Goal: Communication & Community: Answer question/provide support

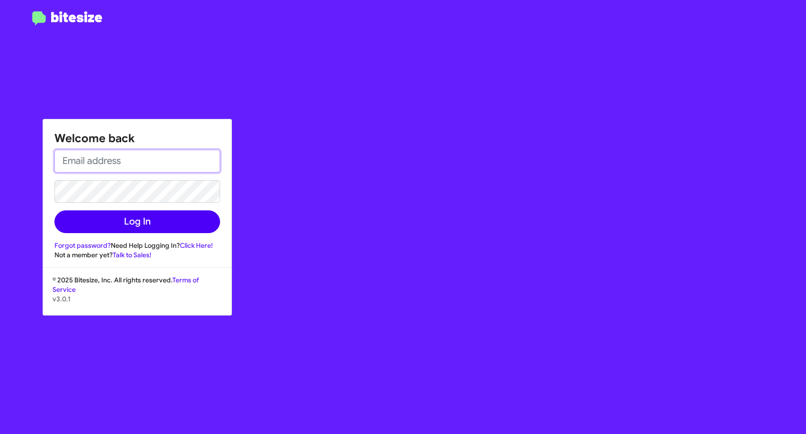
type input "[EMAIL_ADDRESS][DOMAIN_NAME]"
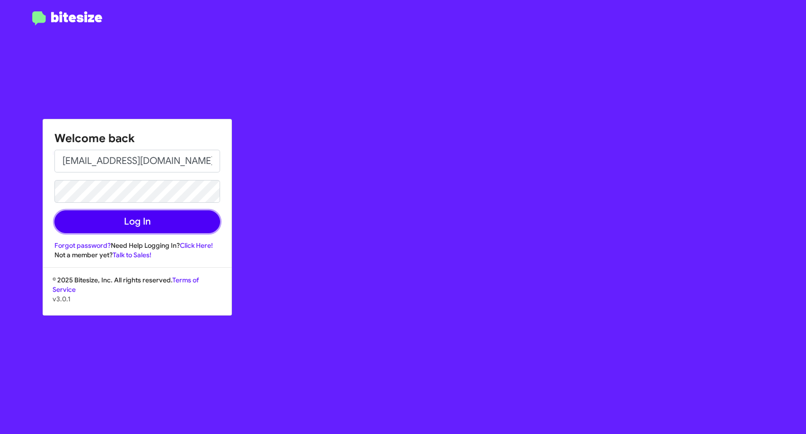
click at [132, 215] on button "Log In" at bounding box center [137, 221] width 166 height 23
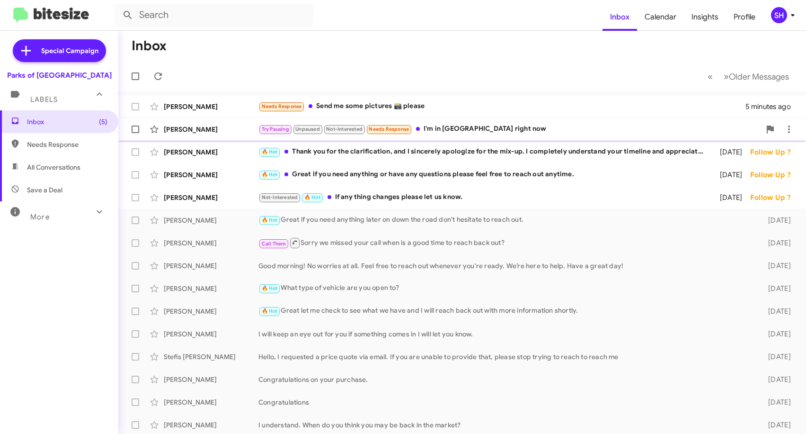
click at [512, 131] on div "Try Pausing Unpaused Not-Interested Needs Response I'm in [GEOGRAPHIC_DATA] rig…" at bounding box center [510, 129] width 502 height 11
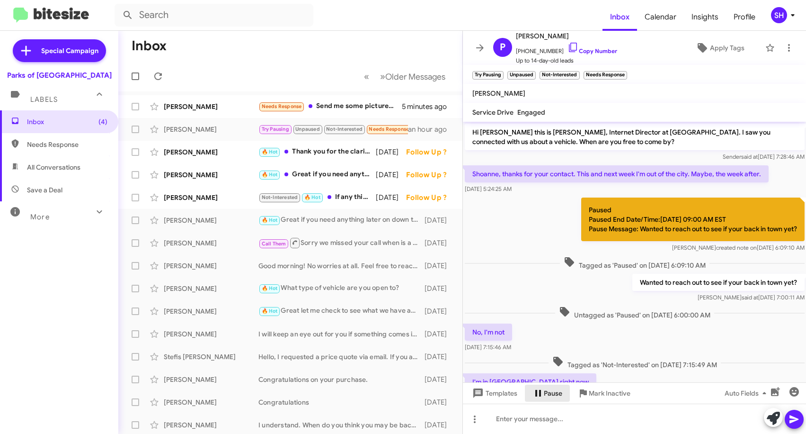
click at [549, 394] on span "Pause" at bounding box center [553, 393] width 18 height 17
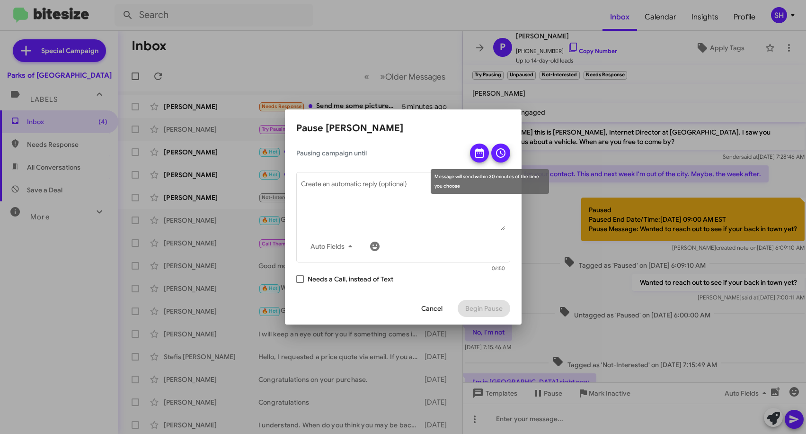
click at [475, 151] on icon at bounding box center [479, 152] width 11 height 11
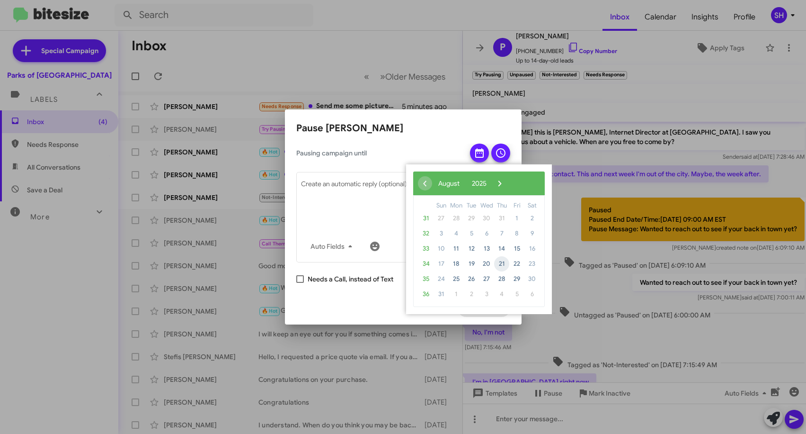
click at [507, 262] on span "21" at bounding box center [501, 263] width 15 height 15
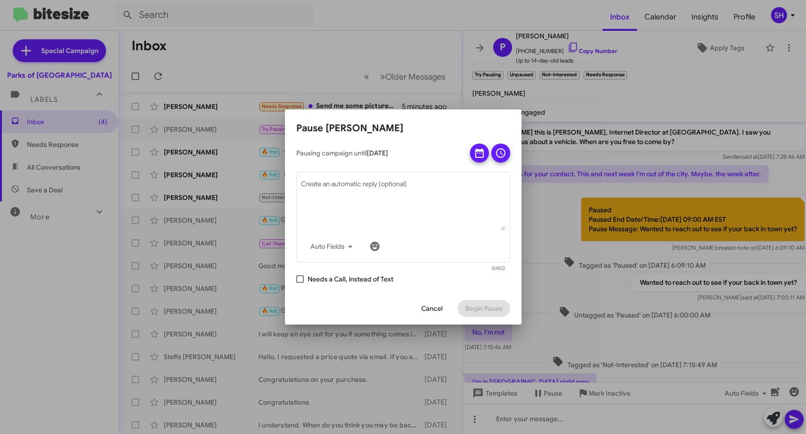
click at [404, 54] on div at bounding box center [403, 217] width 806 height 434
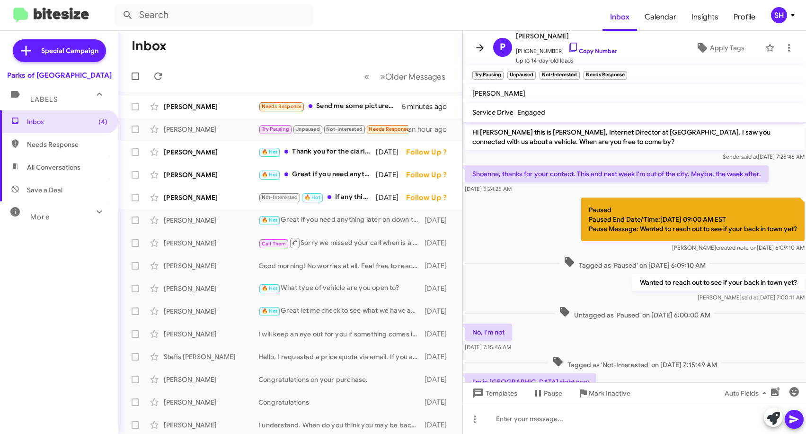
click at [480, 47] on icon at bounding box center [479, 47] width 11 height 11
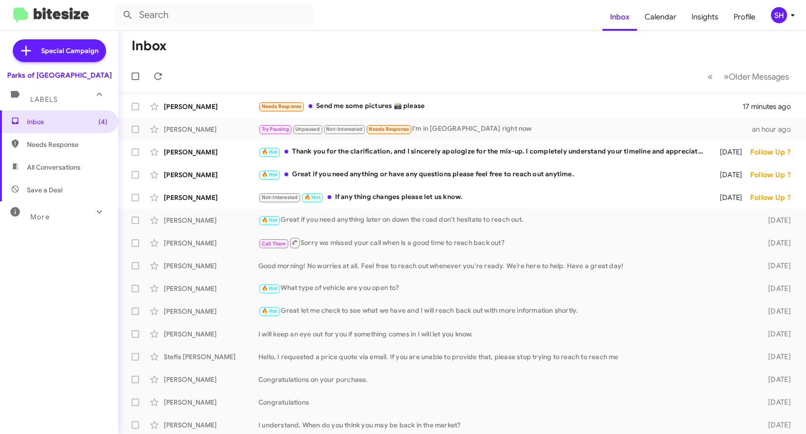
click at [92, 214] on mat-icon at bounding box center [99, 211] width 15 height 15
click at [32, 337] on span "Sent" at bounding box center [34, 333] width 14 height 9
type input "in:sent"
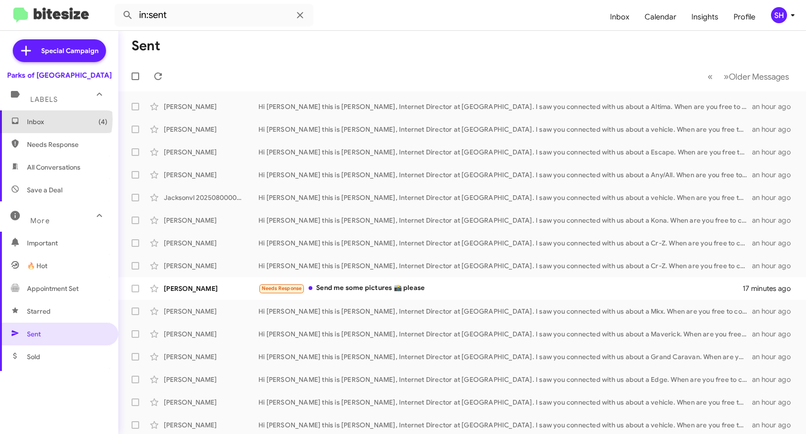
click at [41, 119] on span "Inbox (4)" at bounding box center [67, 121] width 81 height 9
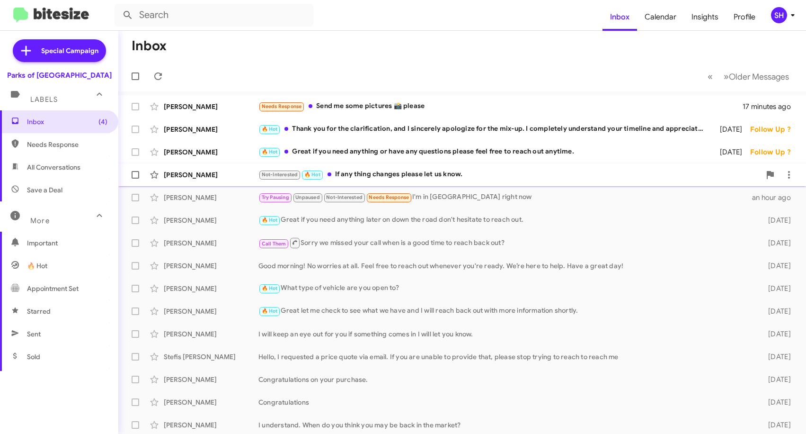
click at [427, 176] on div "Not-Interested 🔥 Hot If any thing changes please let us know." at bounding box center [510, 174] width 502 height 11
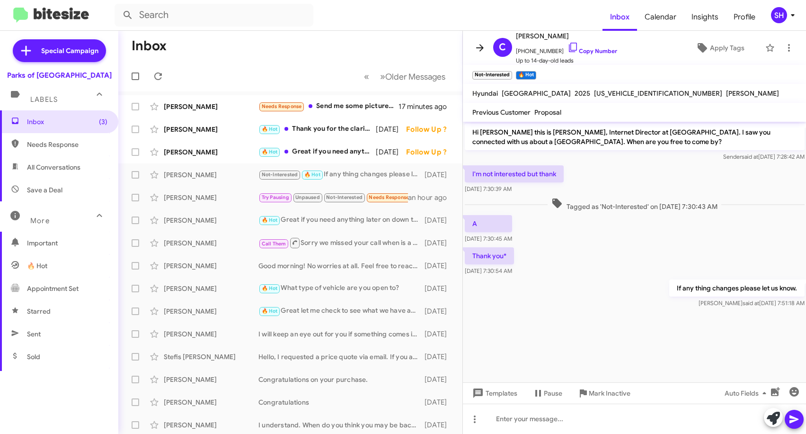
click at [478, 46] on icon at bounding box center [479, 47] width 11 height 11
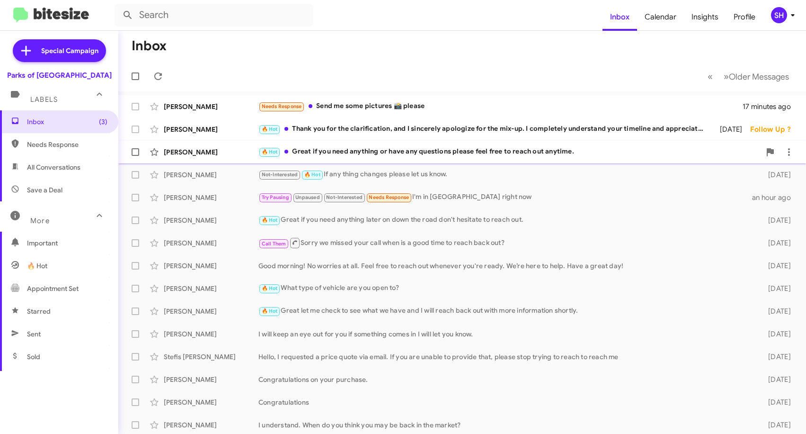
click at [344, 148] on div "🔥 Hot Great if you need anything or have any questions please feel free to reac…" at bounding box center [510, 151] width 502 height 11
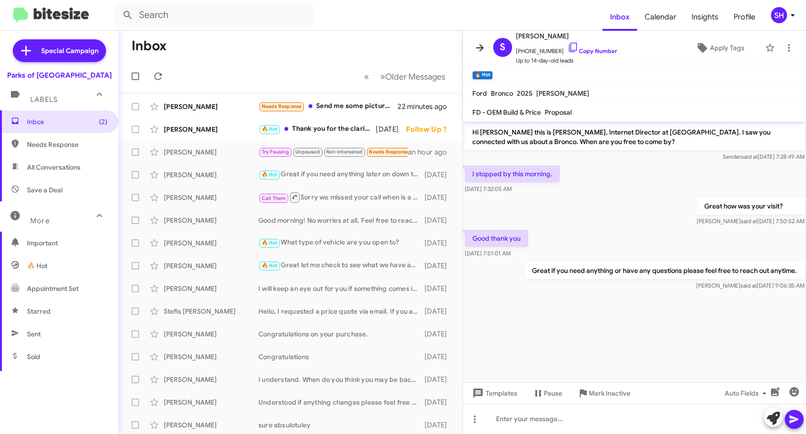
click at [481, 50] on icon at bounding box center [480, 47] width 8 height 7
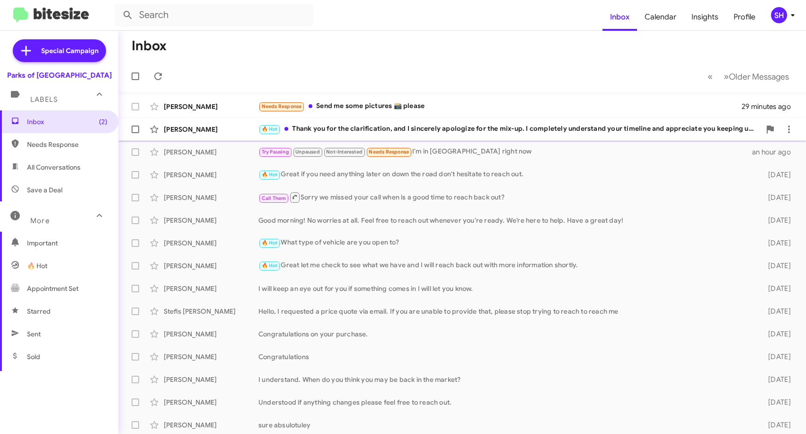
click at [397, 129] on div "🔥 Hot Thank you for the clarification, and I sincerely apologize for the mix-up…" at bounding box center [510, 129] width 502 height 11
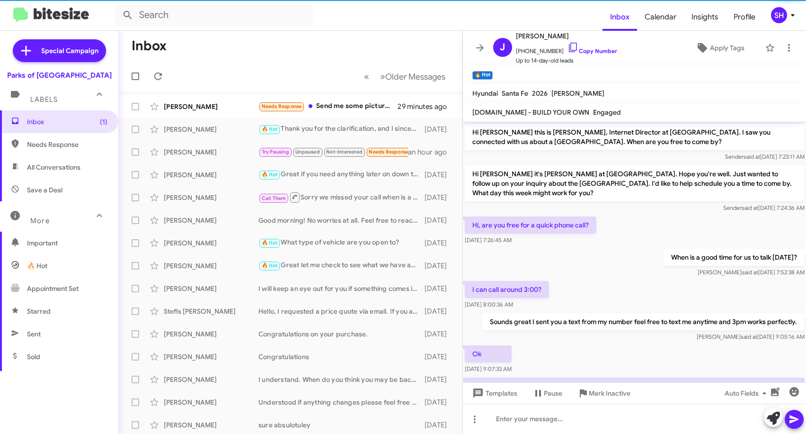
scroll to position [117, 0]
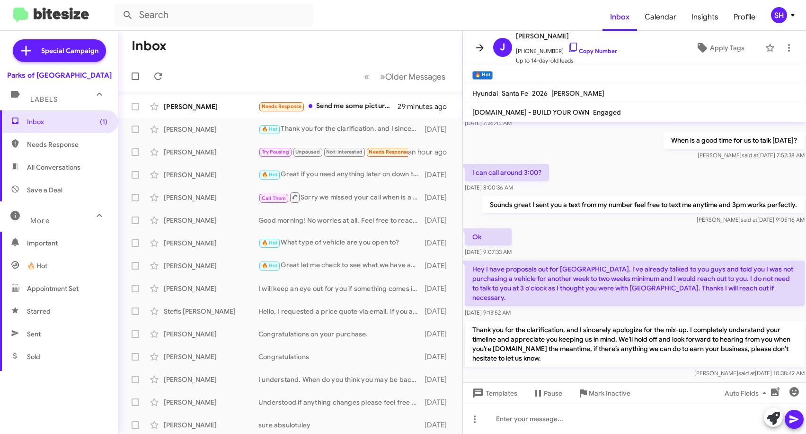
click at [481, 49] on icon at bounding box center [479, 47] width 11 height 11
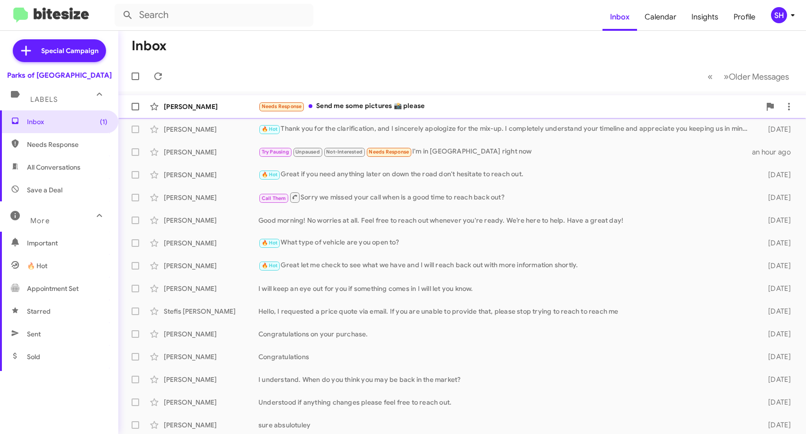
click at [186, 103] on div "[PERSON_NAME]" at bounding box center [211, 106] width 95 height 9
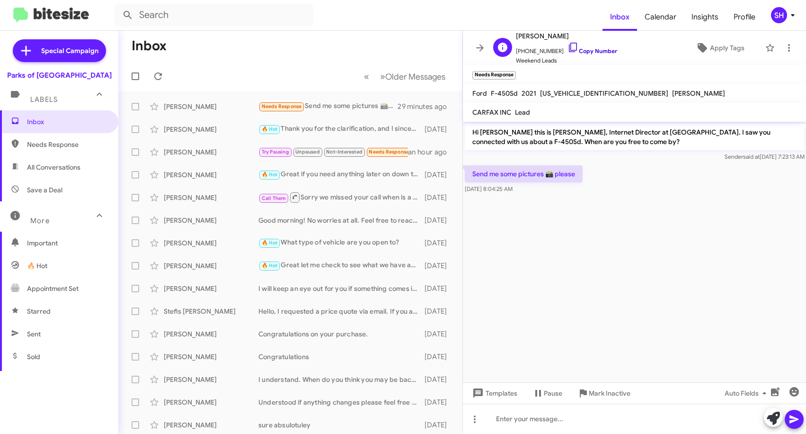
click at [568, 47] on icon at bounding box center [573, 47] width 11 height 11
